Goal: Information Seeking & Learning: Find specific page/section

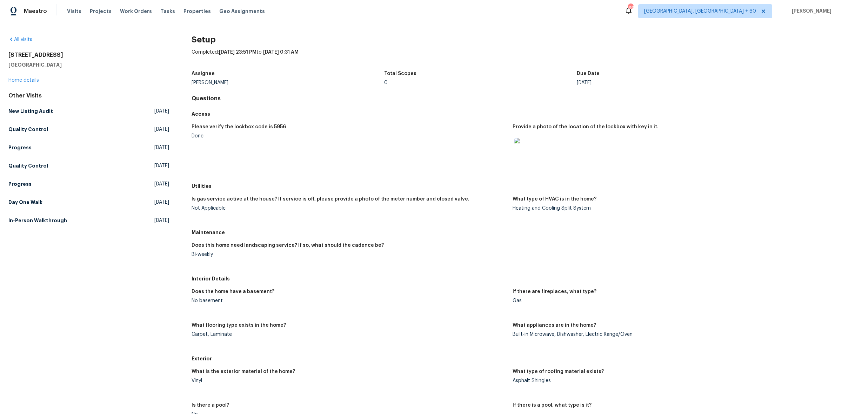
click at [29, 42] on div "All visits" at bounding box center [88, 39] width 161 height 7
click at [24, 36] on div "All visits" at bounding box center [88, 39] width 161 height 7
click at [25, 37] on link "All visits" at bounding box center [20, 39] width 24 height 5
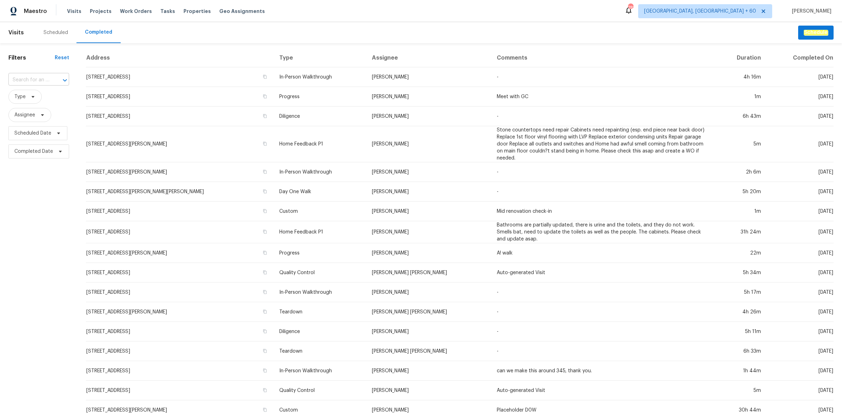
click at [18, 81] on input "text" at bounding box center [28, 80] width 41 height 11
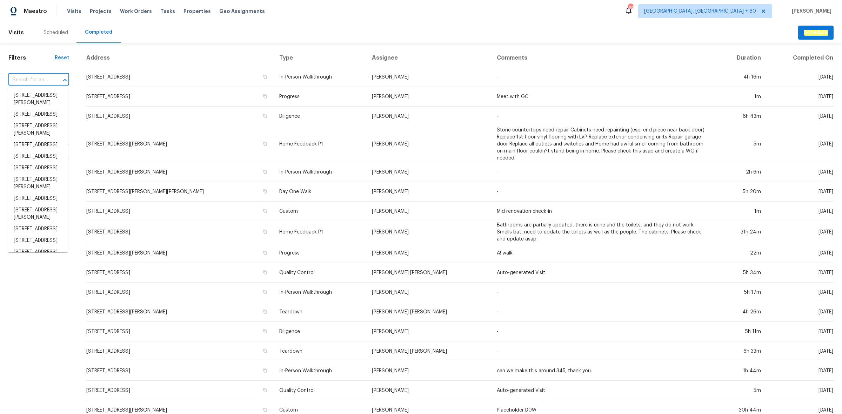
paste input "[STREET_ADDRESS]"
type input "[STREET_ADDRESS]"
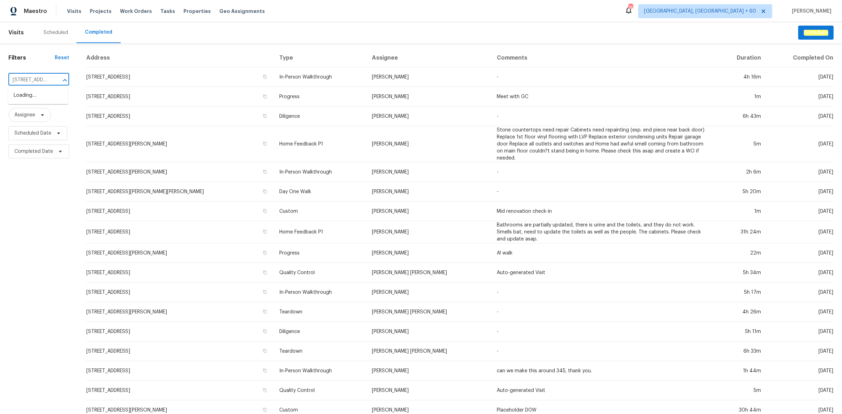
scroll to position [0, 66]
click at [30, 95] on li "[STREET_ADDRESS]" at bounding box center [38, 96] width 60 height 12
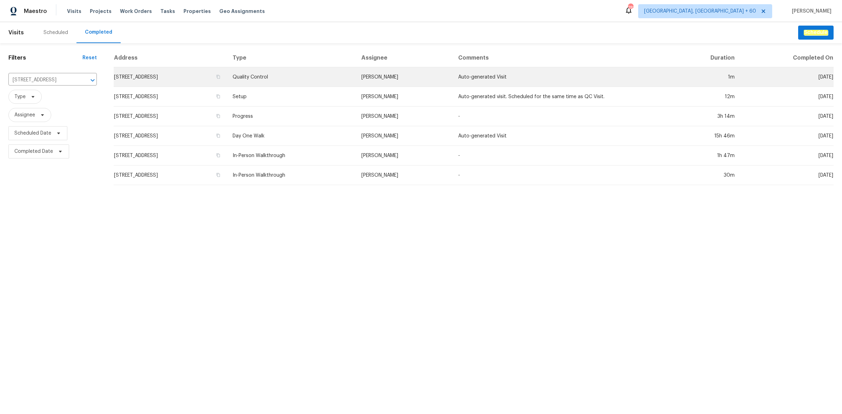
click at [341, 72] on td "Quality Control" at bounding box center [291, 77] width 129 height 20
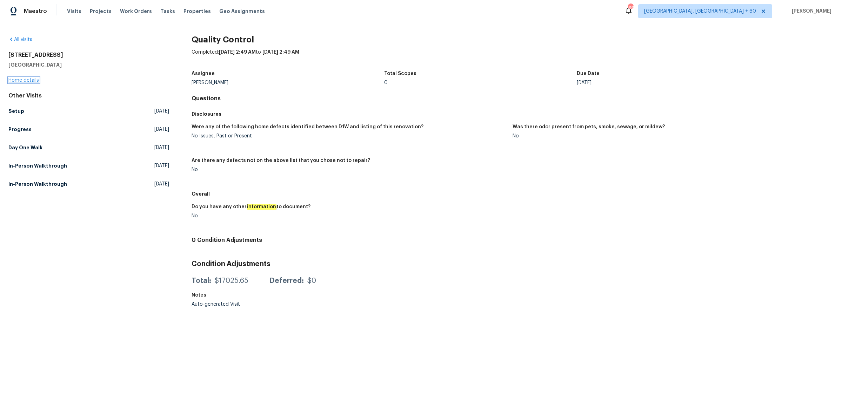
click at [36, 78] on link "Home details" at bounding box center [23, 80] width 31 height 5
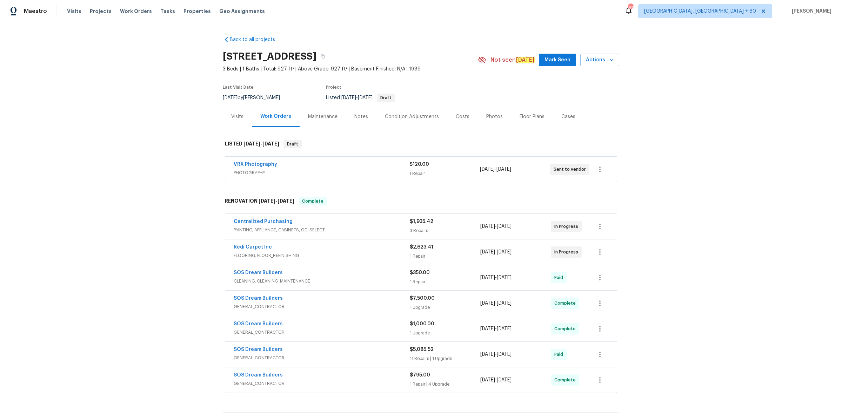
click at [486, 114] on div "Photos" at bounding box center [494, 116] width 16 height 7
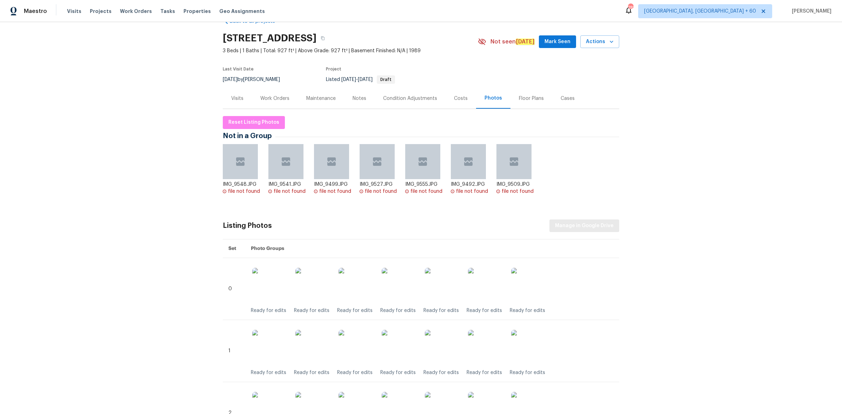
scroll to position [18, 0]
click at [590, 228] on span "Manage in Google Drive" at bounding box center [584, 226] width 59 height 9
